Goal: Transaction & Acquisition: Obtain resource

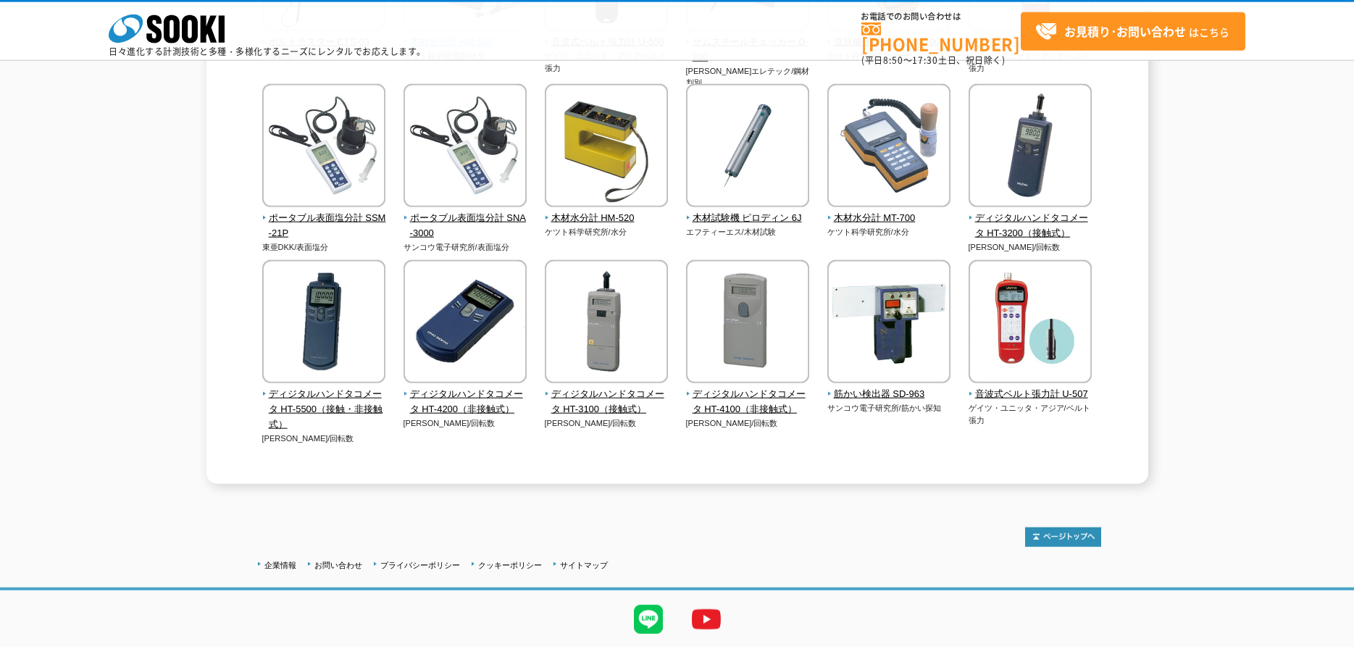
scroll to position [362, 0]
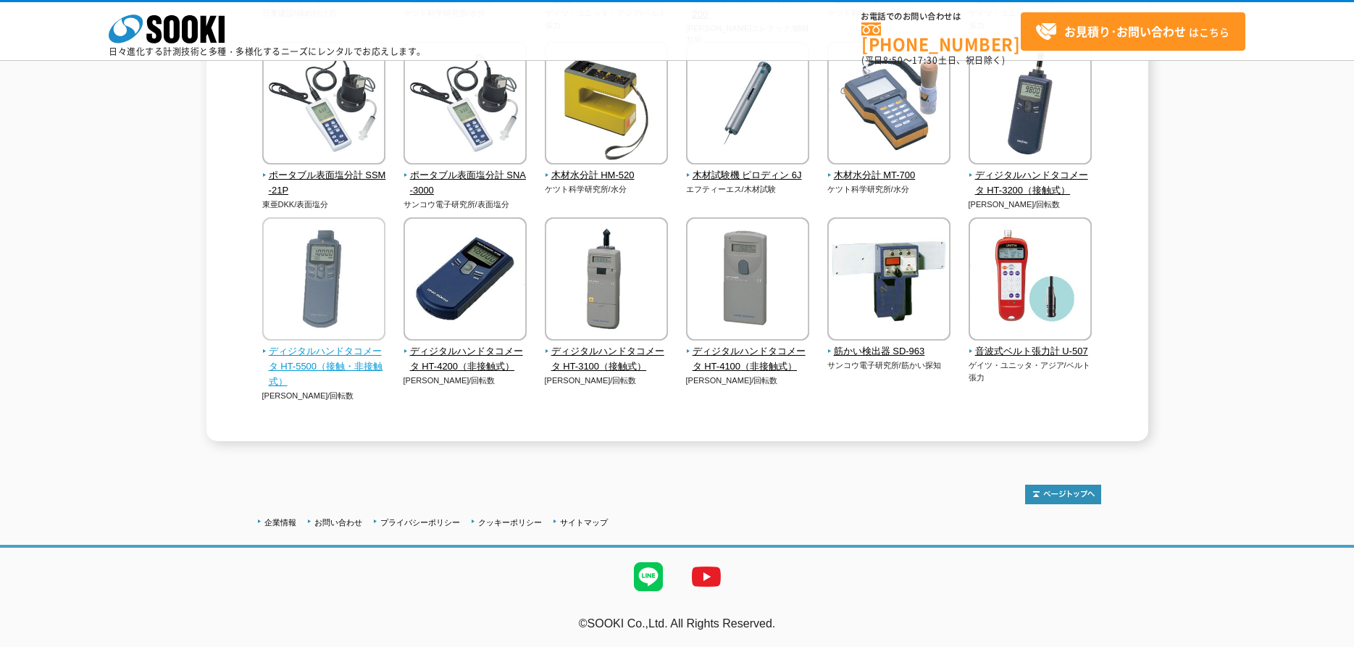
click at [333, 268] on img at bounding box center [323, 280] width 123 height 127
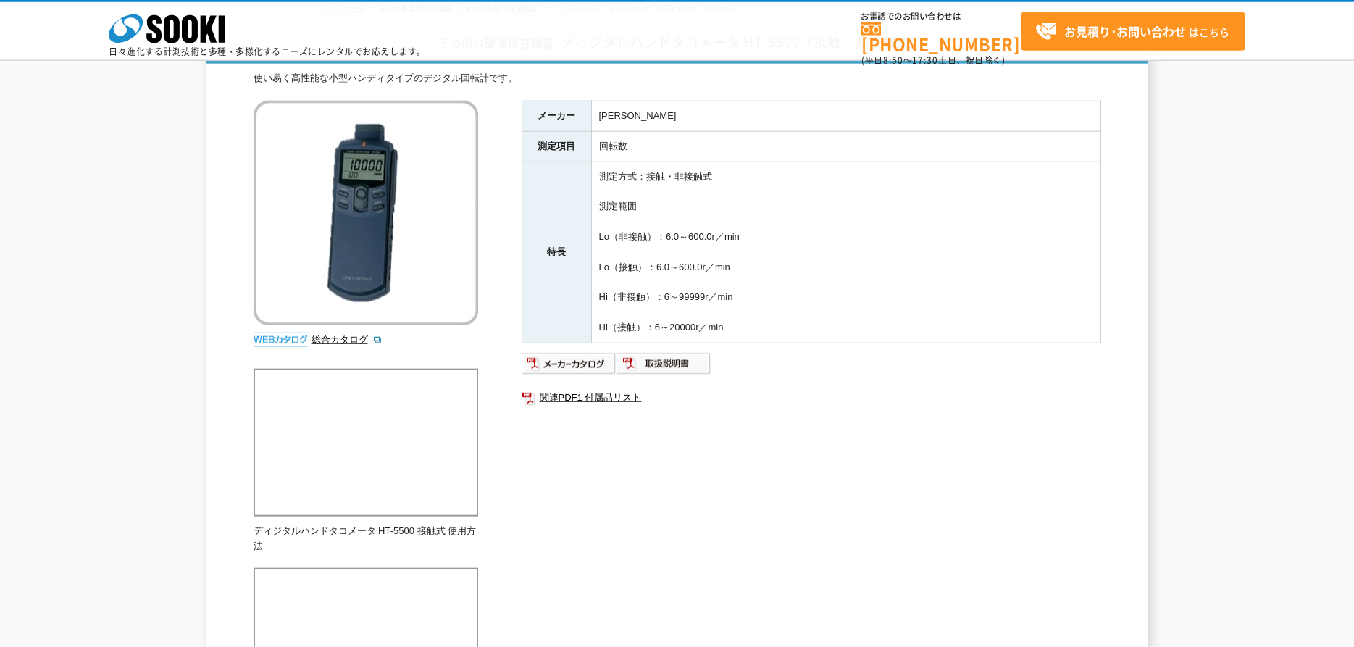
scroll to position [101, 0]
click at [590, 365] on img at bounding box center [569, 364] width 95 height 23
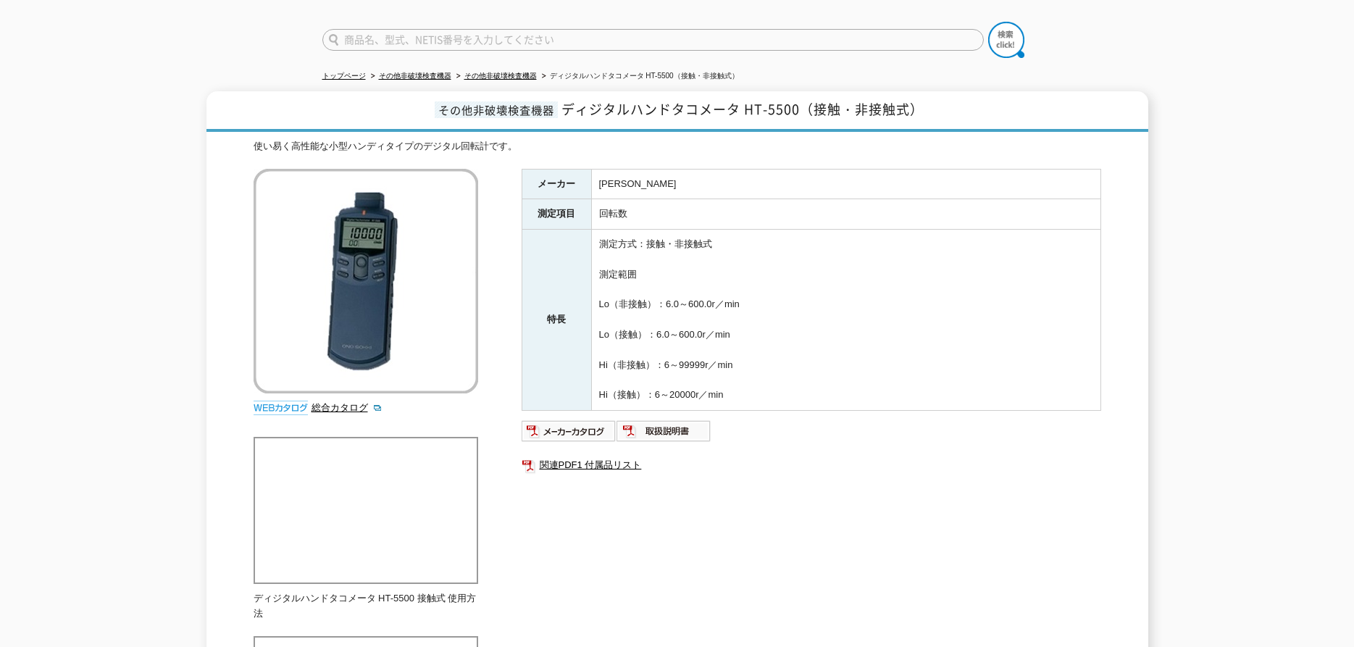
scroll to position [0, 0]
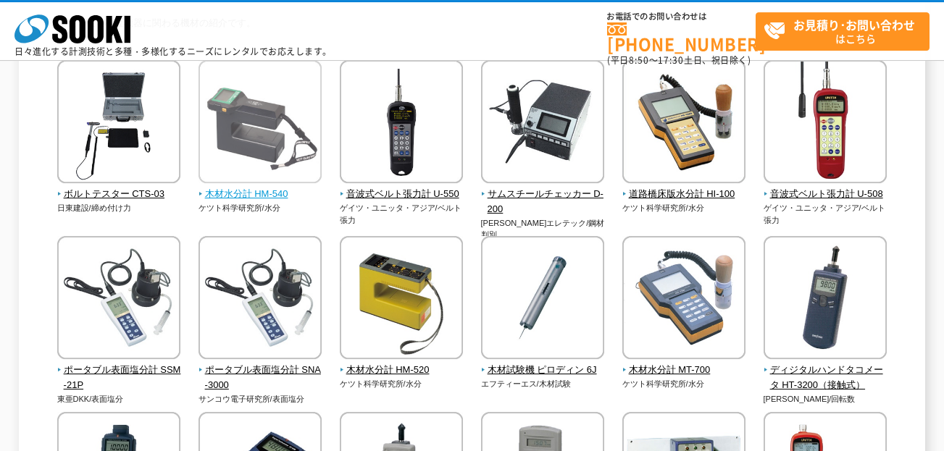
scroll to position [209, 0]
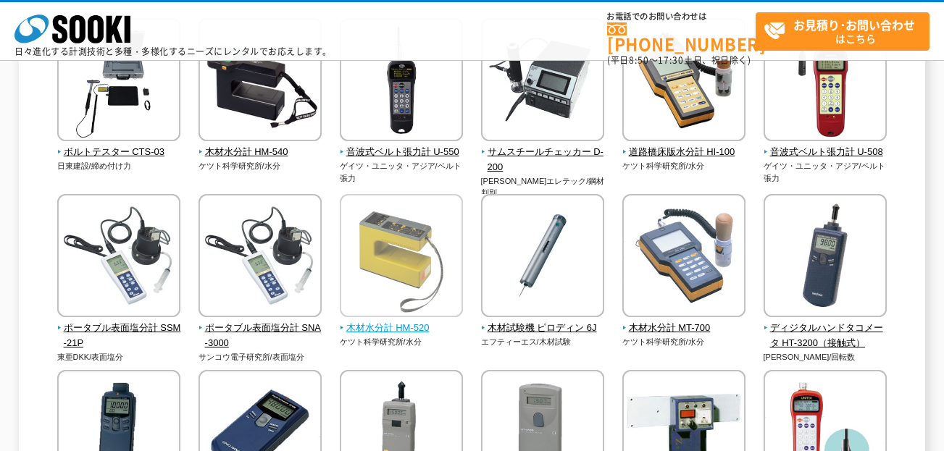
click at [386, 245] on img at bounding box center [401, 257] width 123 height 127
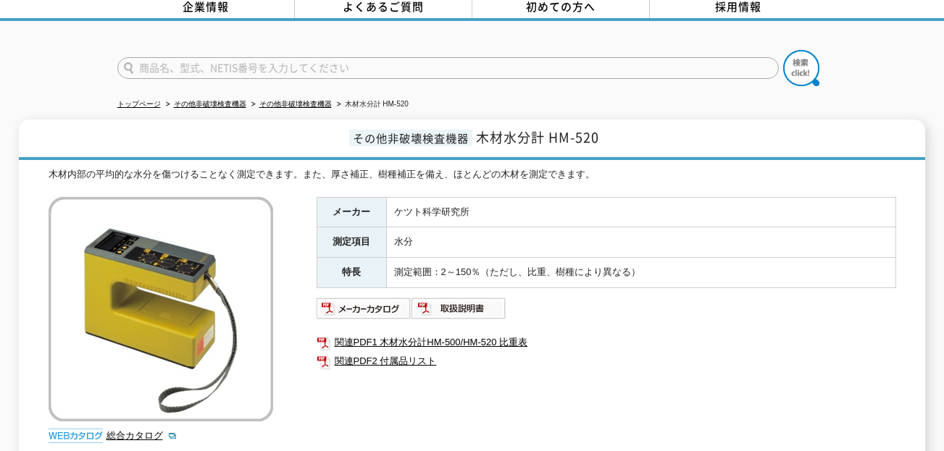
scroll to position [104, 0]
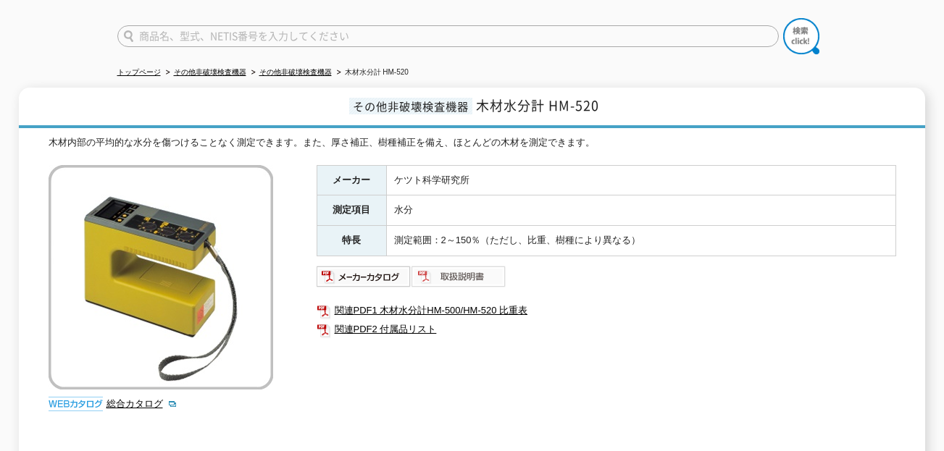
click at [433, 266] on img at bounding box center [459, 276] width 95 height 23
